Goal: Task Accomplishment & Management: Complete application form

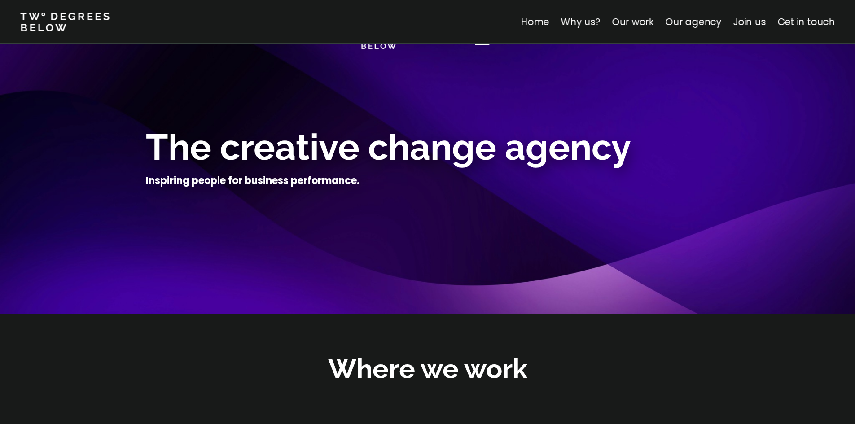
scroll to position [3187, 0]
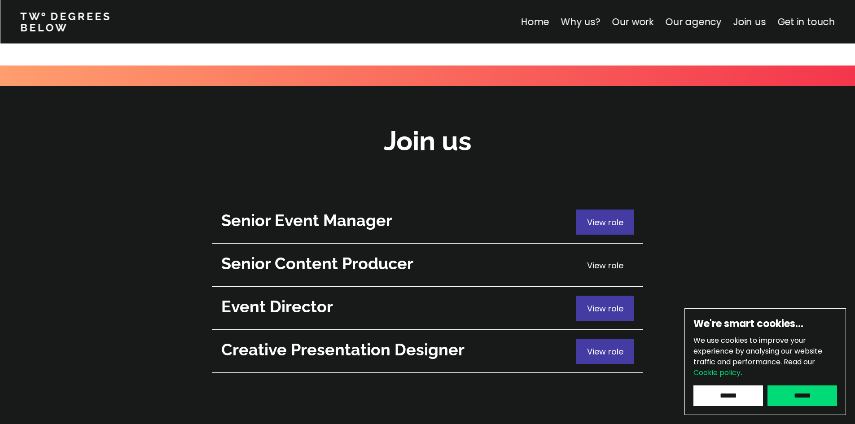
click at [599, 260] on span "View role" at bounding box center [605, 265] width 36 height 11
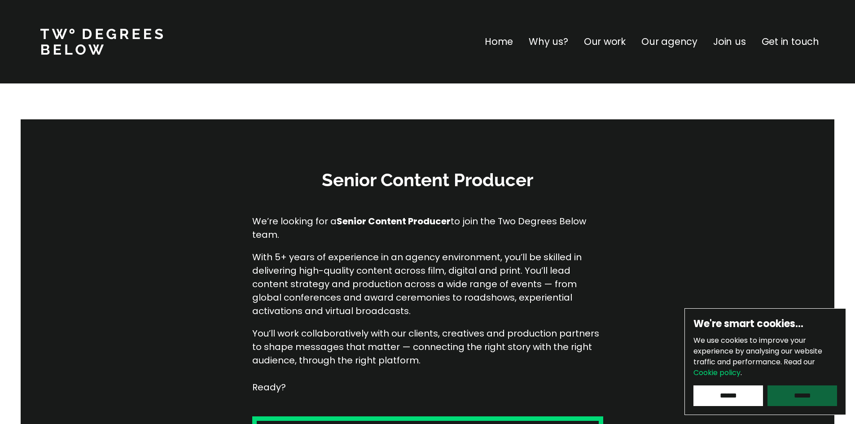
click at [828, 401] on input "******" at bounding box center [803, 396] width 70 height 21
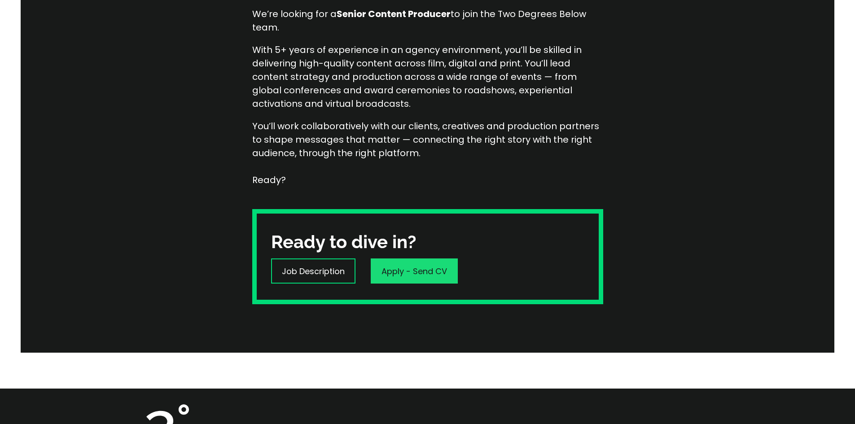
scroll to position [225, 0]
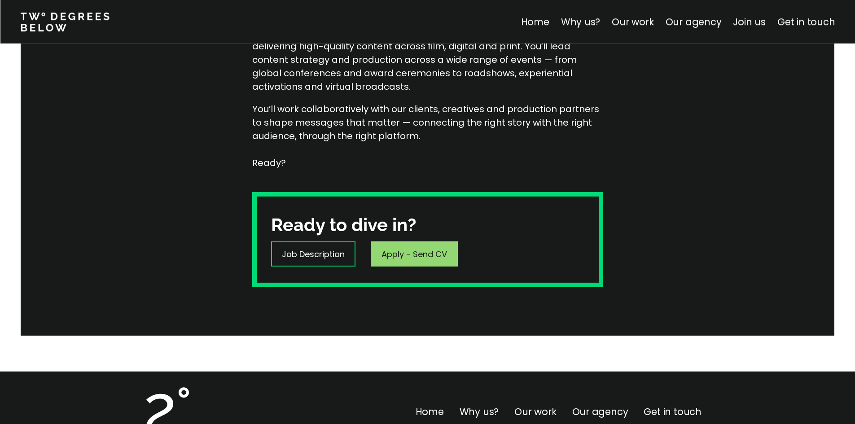
click at [422, 246] on div "Apply - Send CV" at bounding box center [414, 254] width 87 height 25
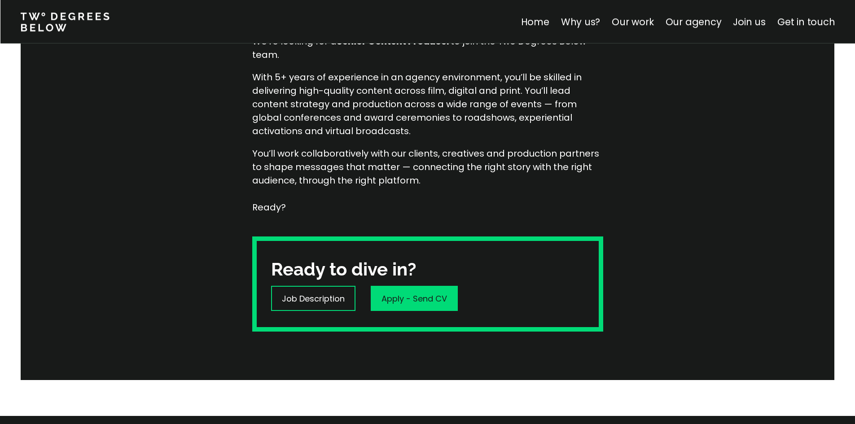
scroll to position [180, 0]
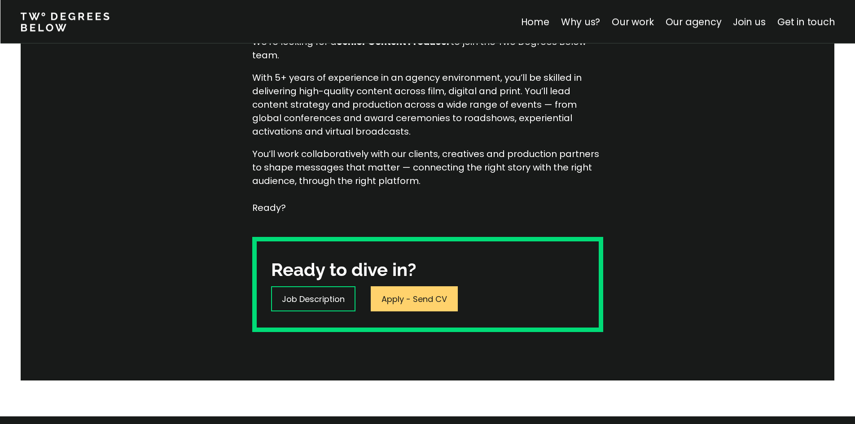
drag, startPoint x: 383, startPoint y: 308, endPoint x: 604, endPoint y: 293, distance: 221.4
click at [604, 293] on div "Senior Content Producer We’re looking for a Senior Content Producer to join the…" at bounding box center [427, 160] width 855 height 441
click at [416, 298] on p "Apply - Send CV" at bounding box center [415, 299] width 66 height 12
click at [443, 300] on p "Apply - Send CV" at bounding box center [415, 299] width 66 height 12
click at [131, 185] on div "Senior Content Producer We’re looking for a Senior Content Producer to join the…" at bounding box center [427, 160] width 855 height 441
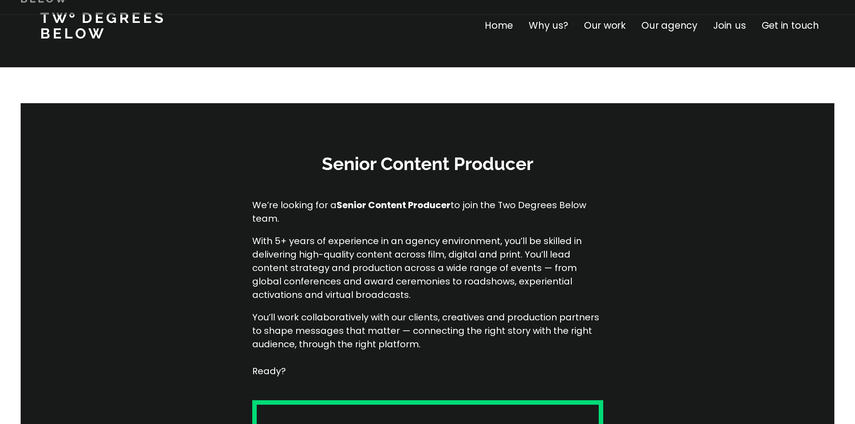
scroll to position [0, 0]
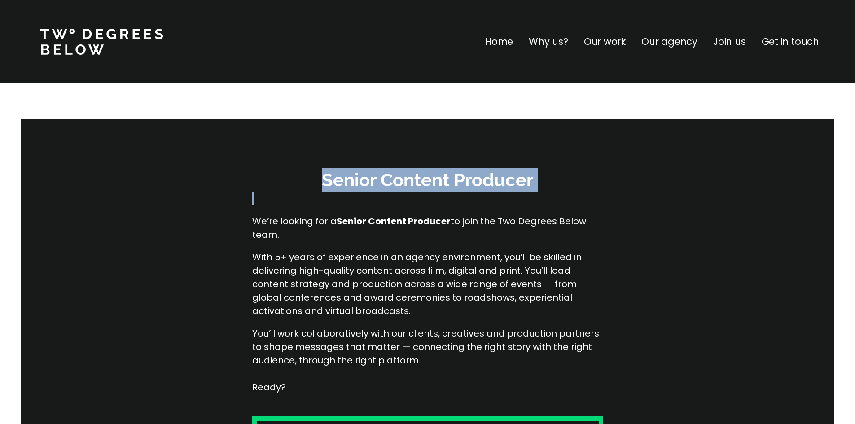
drag, startPoint x: 278, startPoint y: 179, endPoint x: 316, endPoint y: 187, distance: 38.5
click at [316, 187] on div "Senior Content Producer We’re looking for a Senior Content Producer to join the…" at bounding box center [427, 339] width 855 height 441
copy h3 "Senior Content Producer"
